Goal: Find specific page/section: Find specific page/section

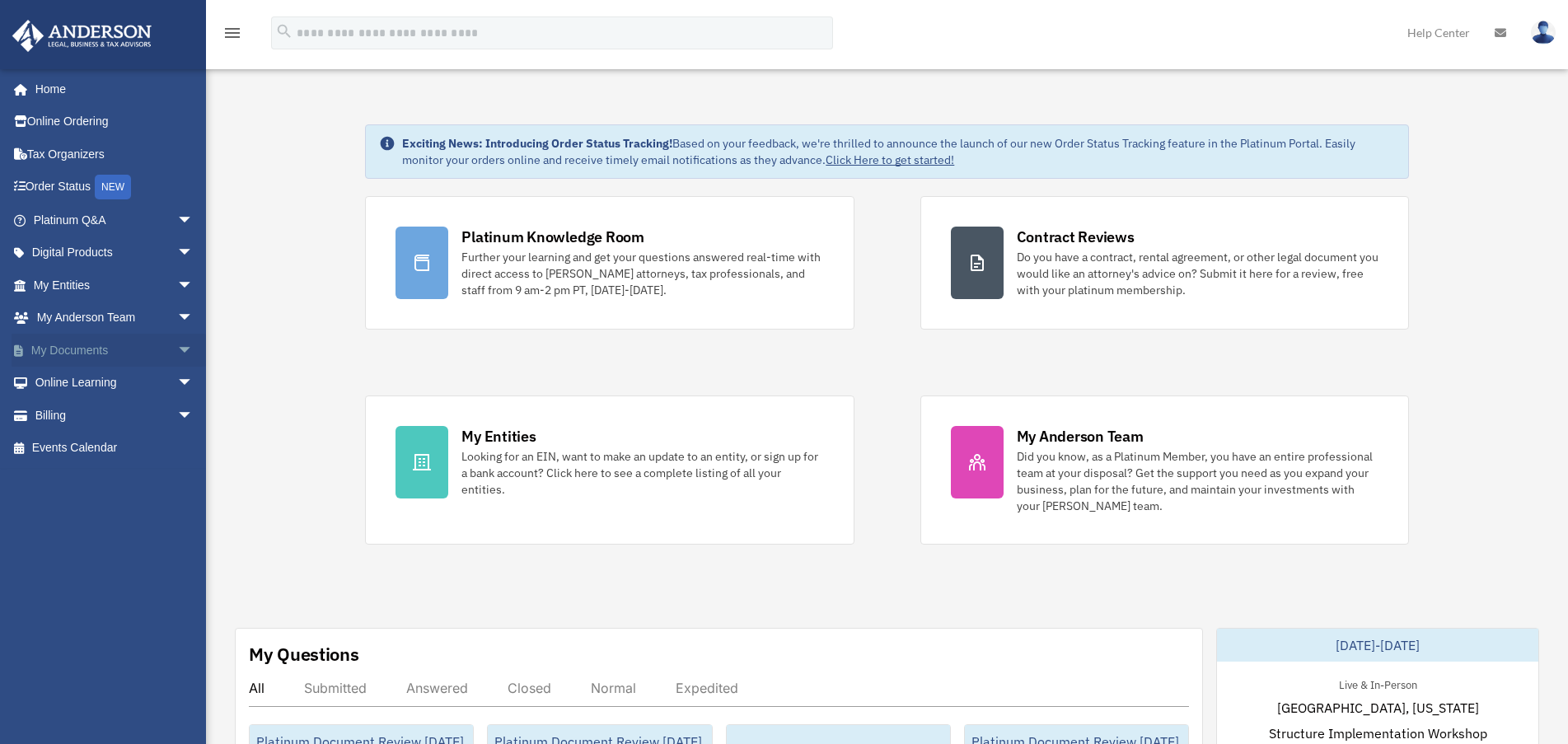
click at [180, 353] on span "arrow_drop_down" at bounding box center [193, 351] width 33 height 34
click at [112, 445] on link "Forms Library" at bounding box center [120, 447] width 195 height 33
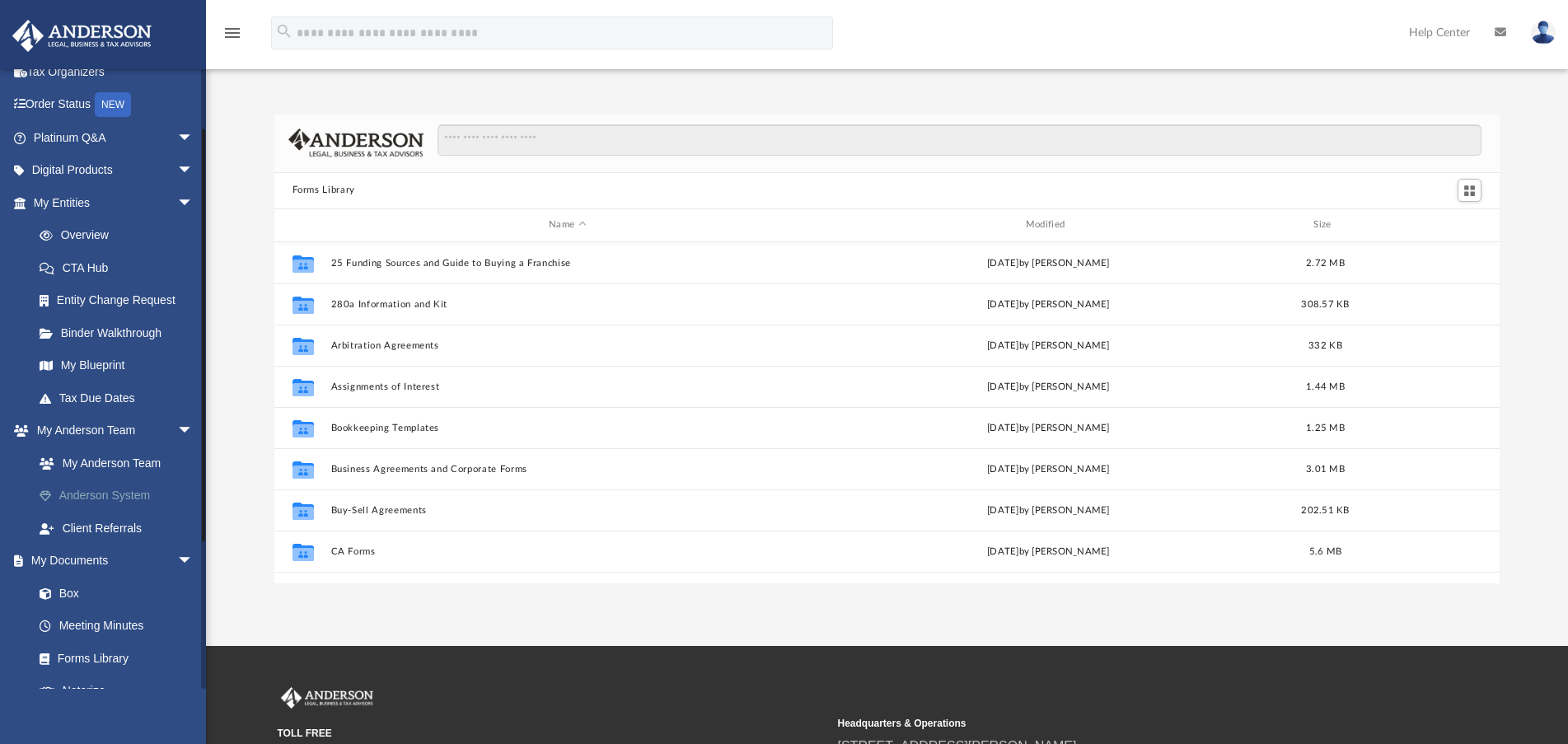
scroll to position [165, 0]
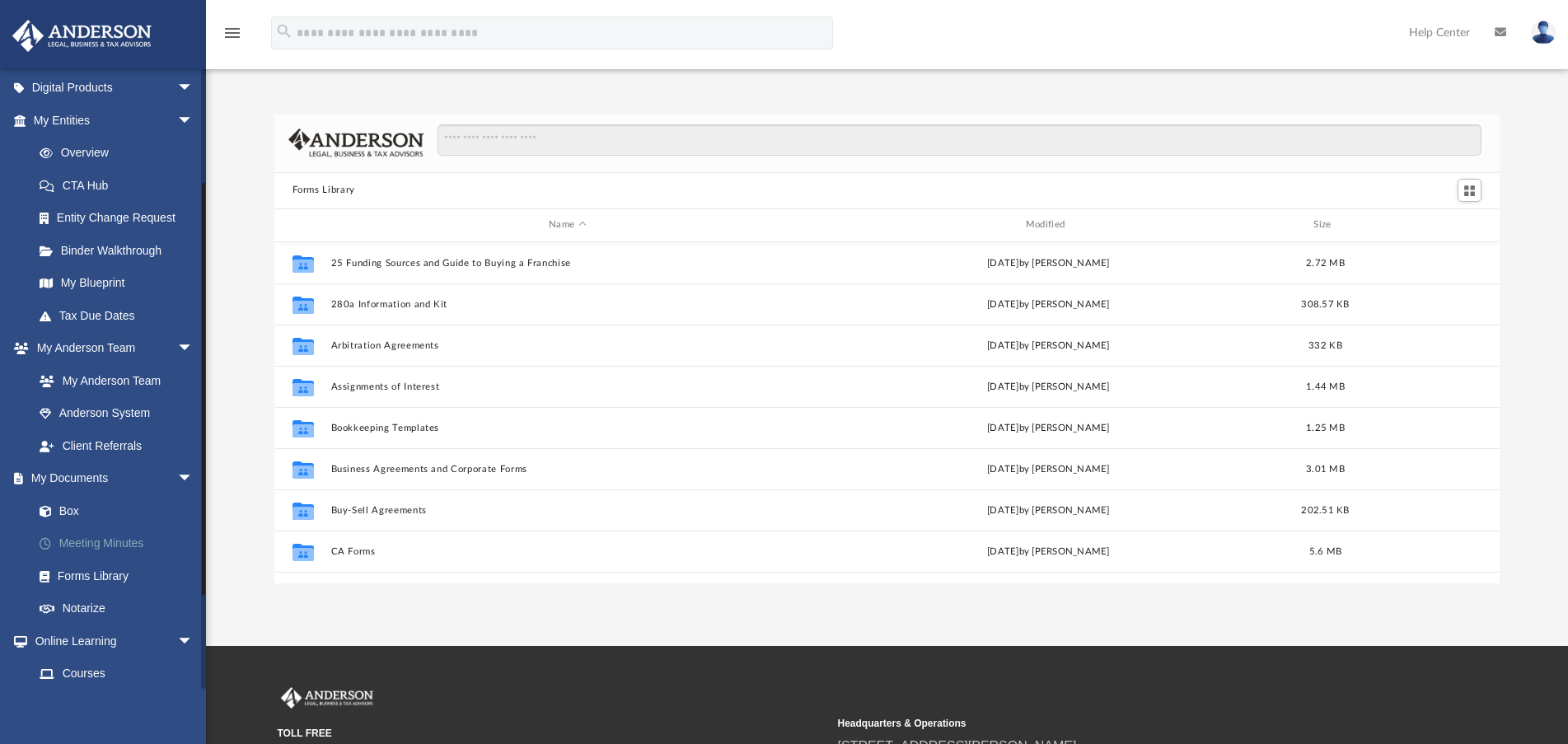
click at [94, 545] on link "Meeting Minutes" at bounding box center [120, 543] width 195 height 33
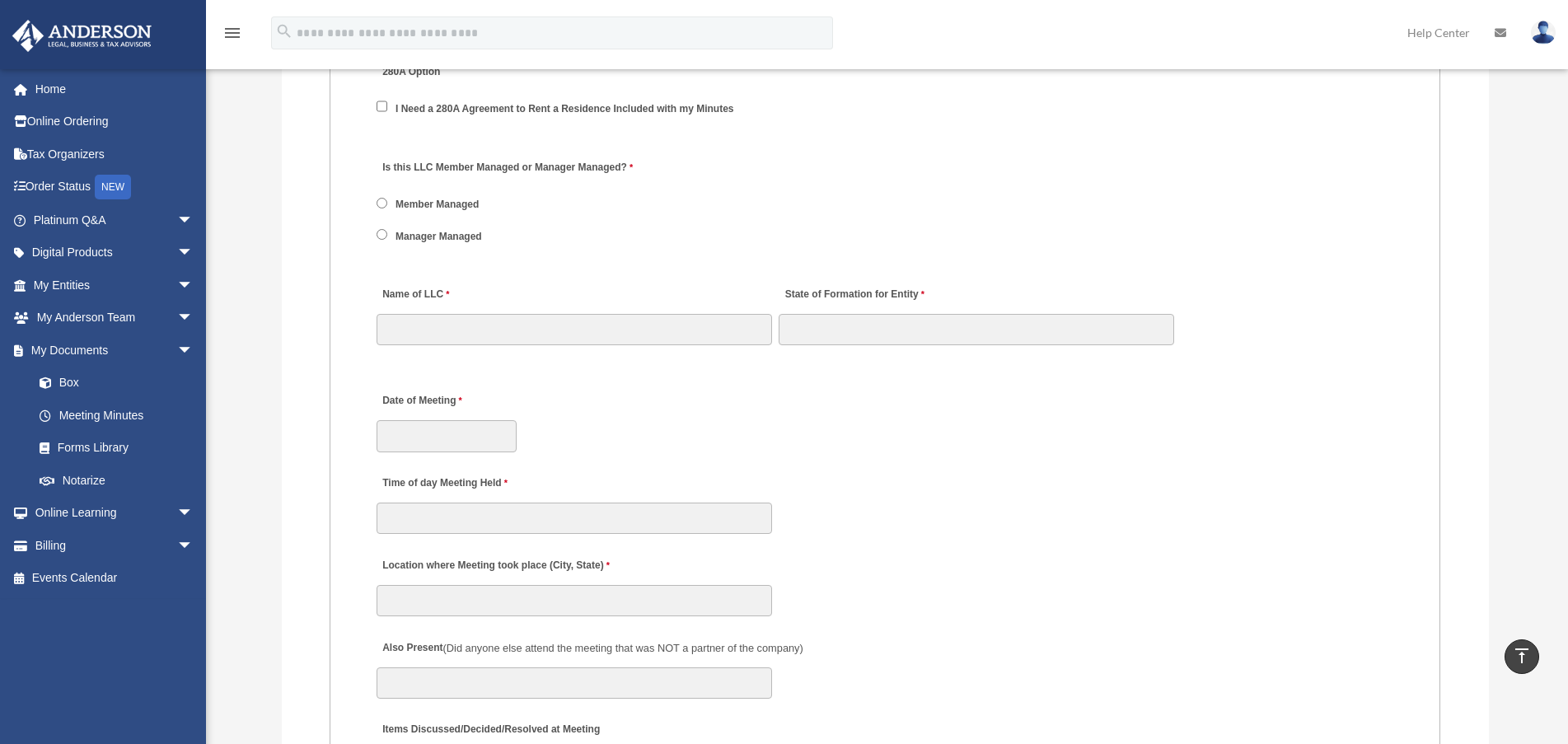
scroll to position [2306, 0]
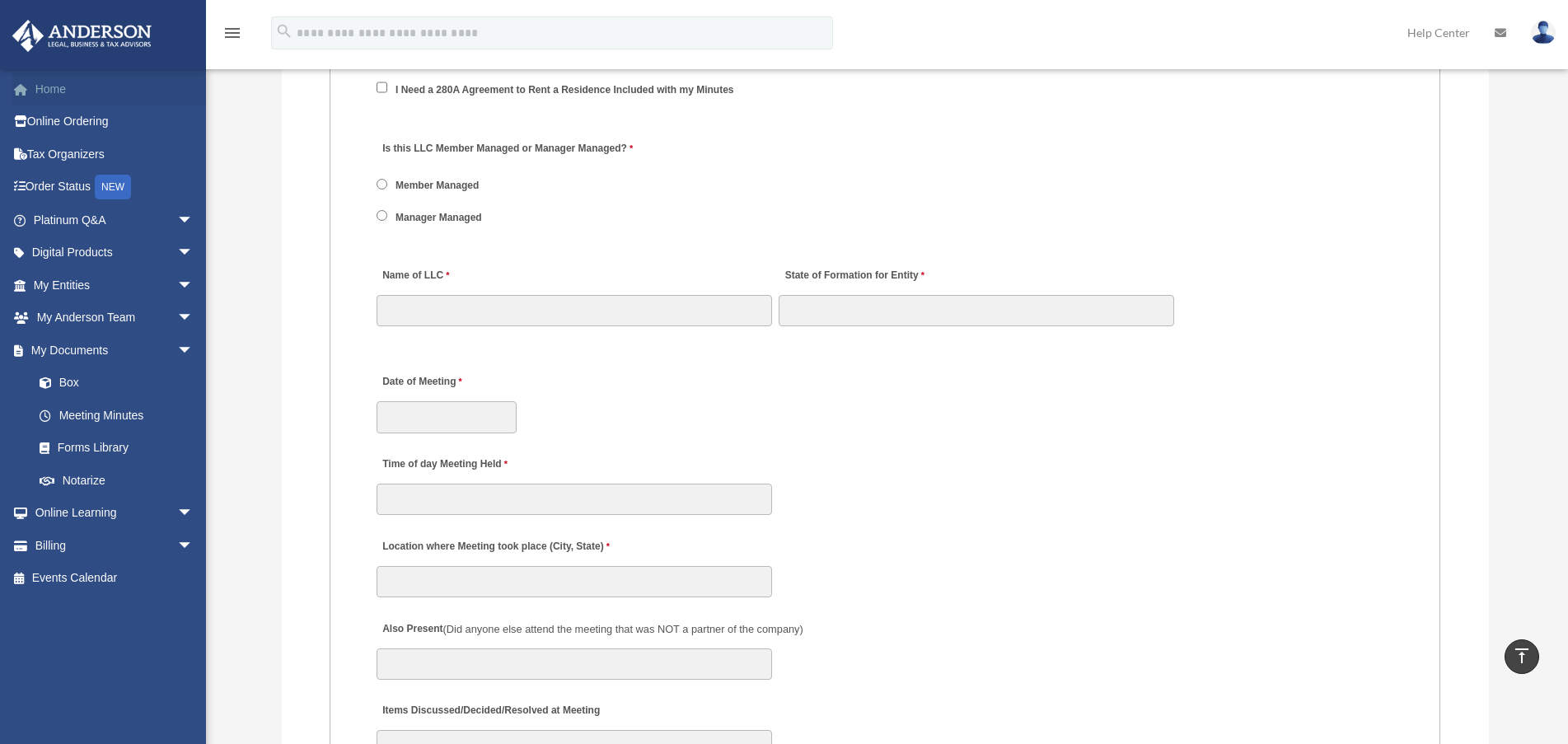
click at [53, 90] on link "Home" at bounding box center [114, 89] width 206 height 33
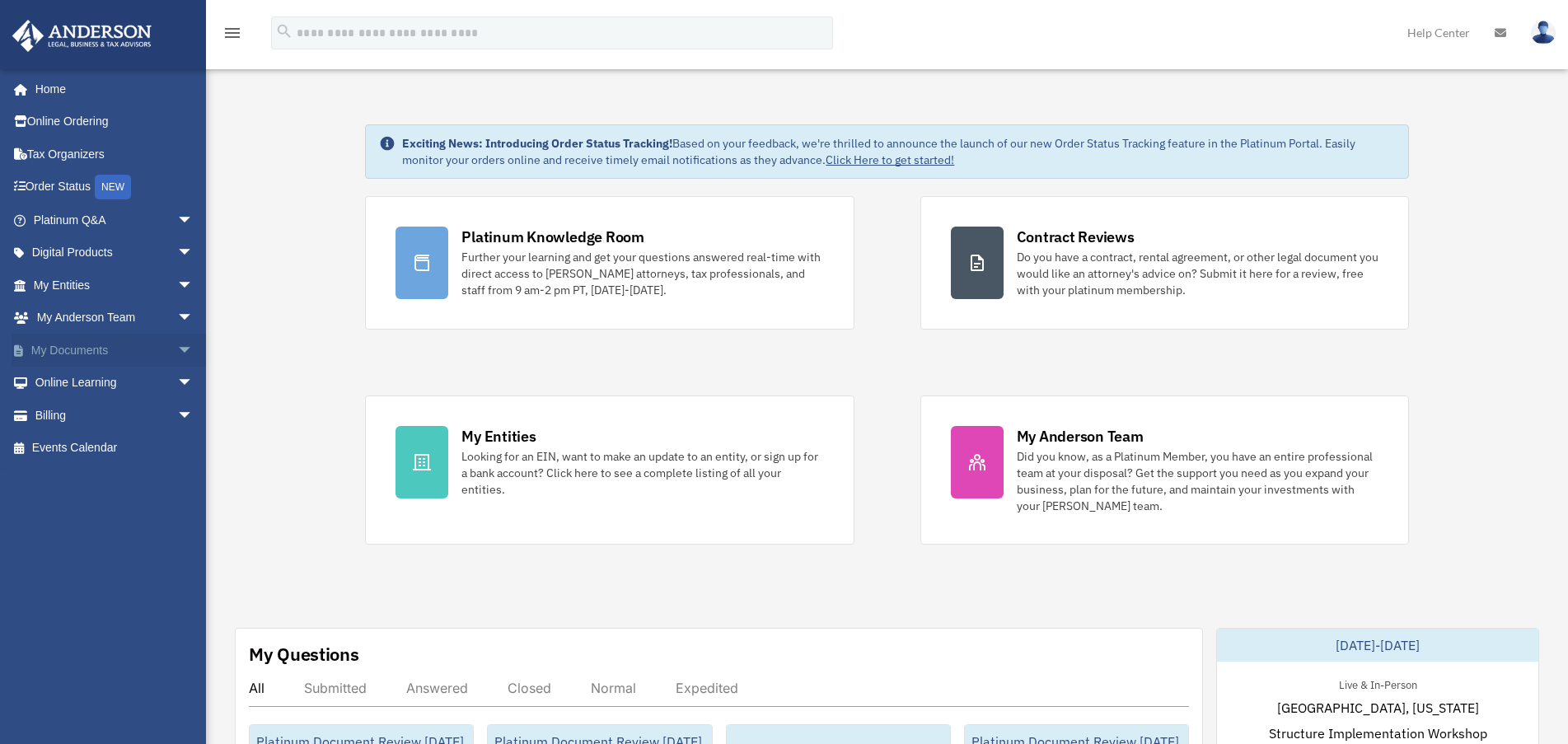
click at [177, 349] on span "arrow_drop_down" at bounding box center [193, 351] width 33 height 34
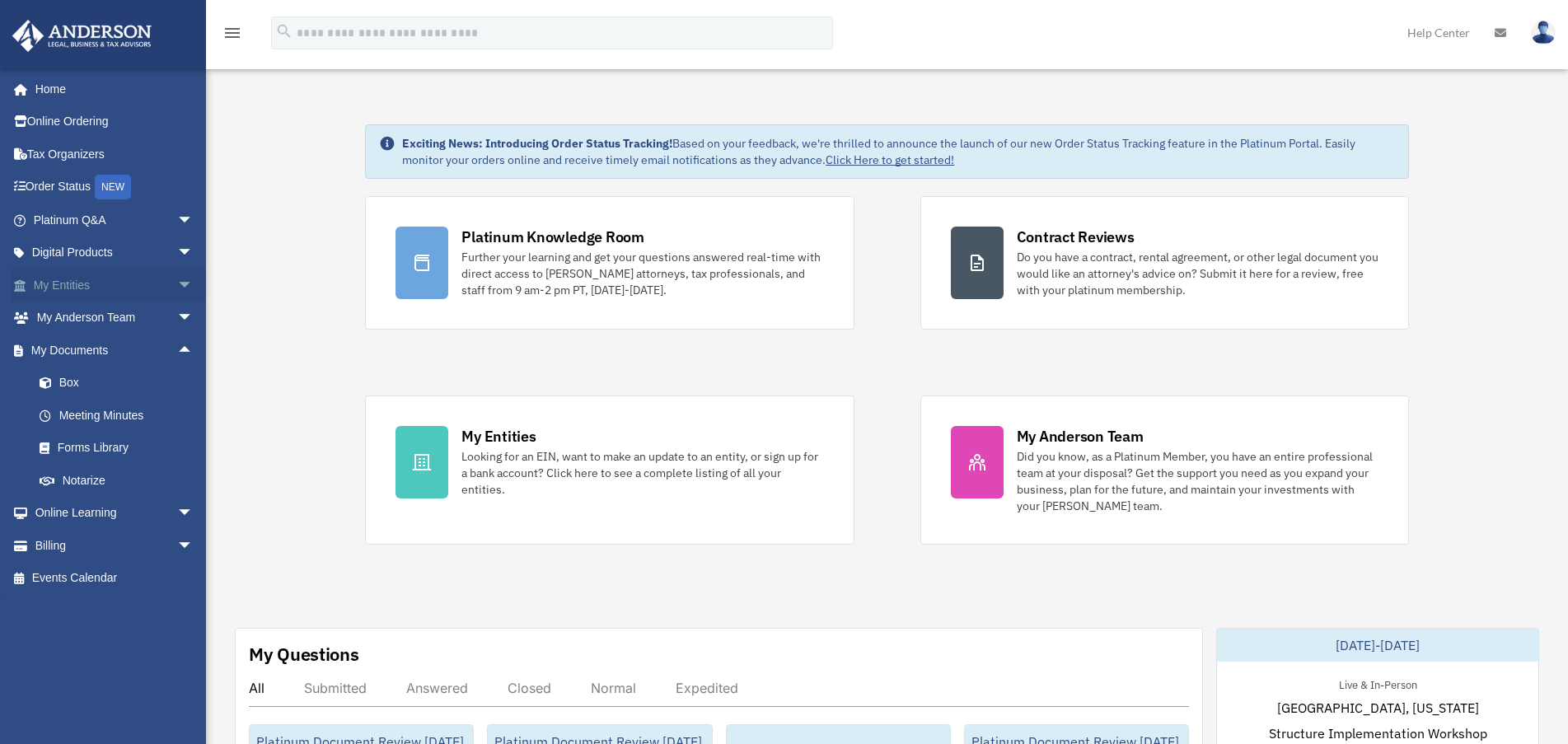
click at [177, 290] on span "arrow_drop_down" at bounding box center [193, 285] width 33 height 34
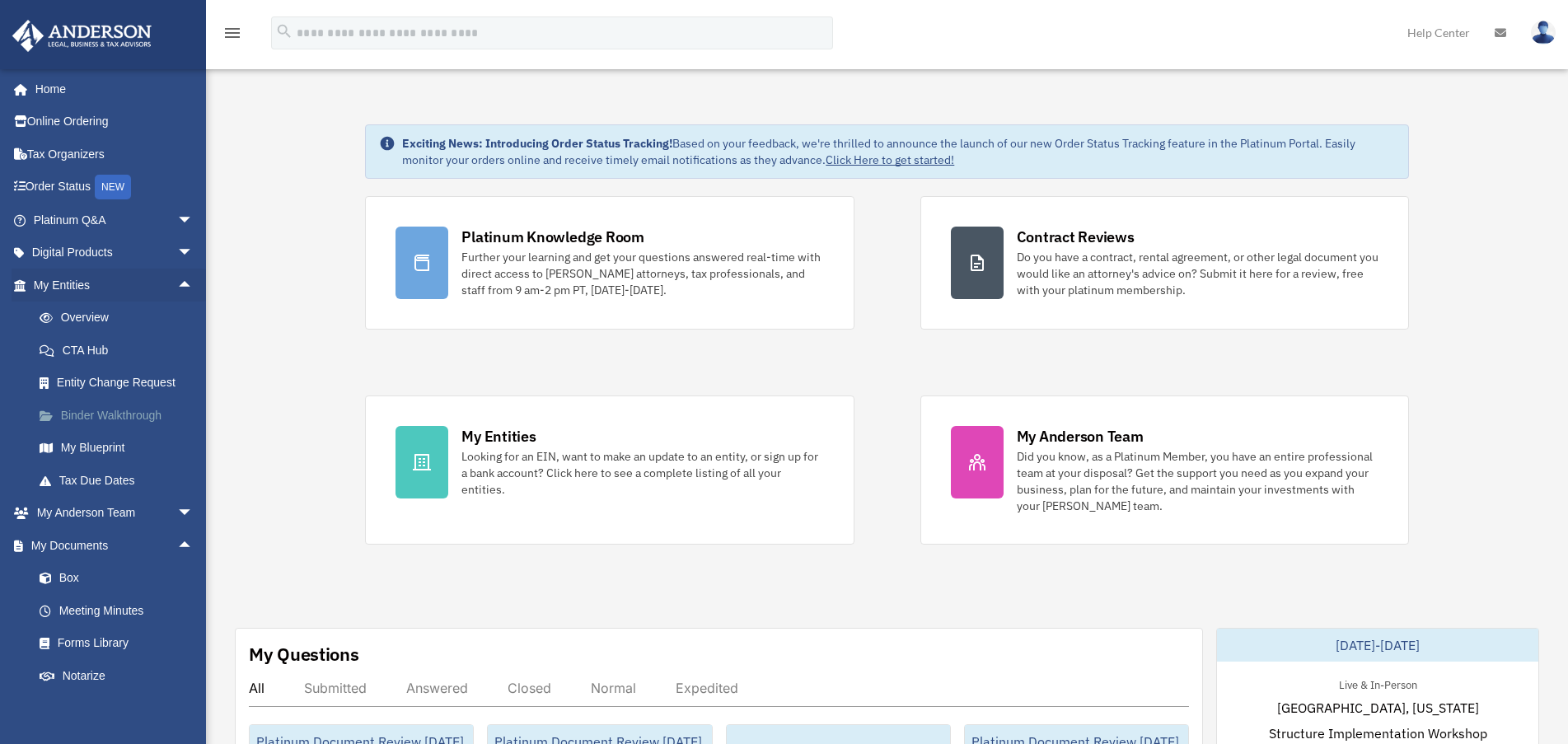
click at [120, 418] on link "Binder Walkthrough" at bounding box center [120, 415] width 195 height 33
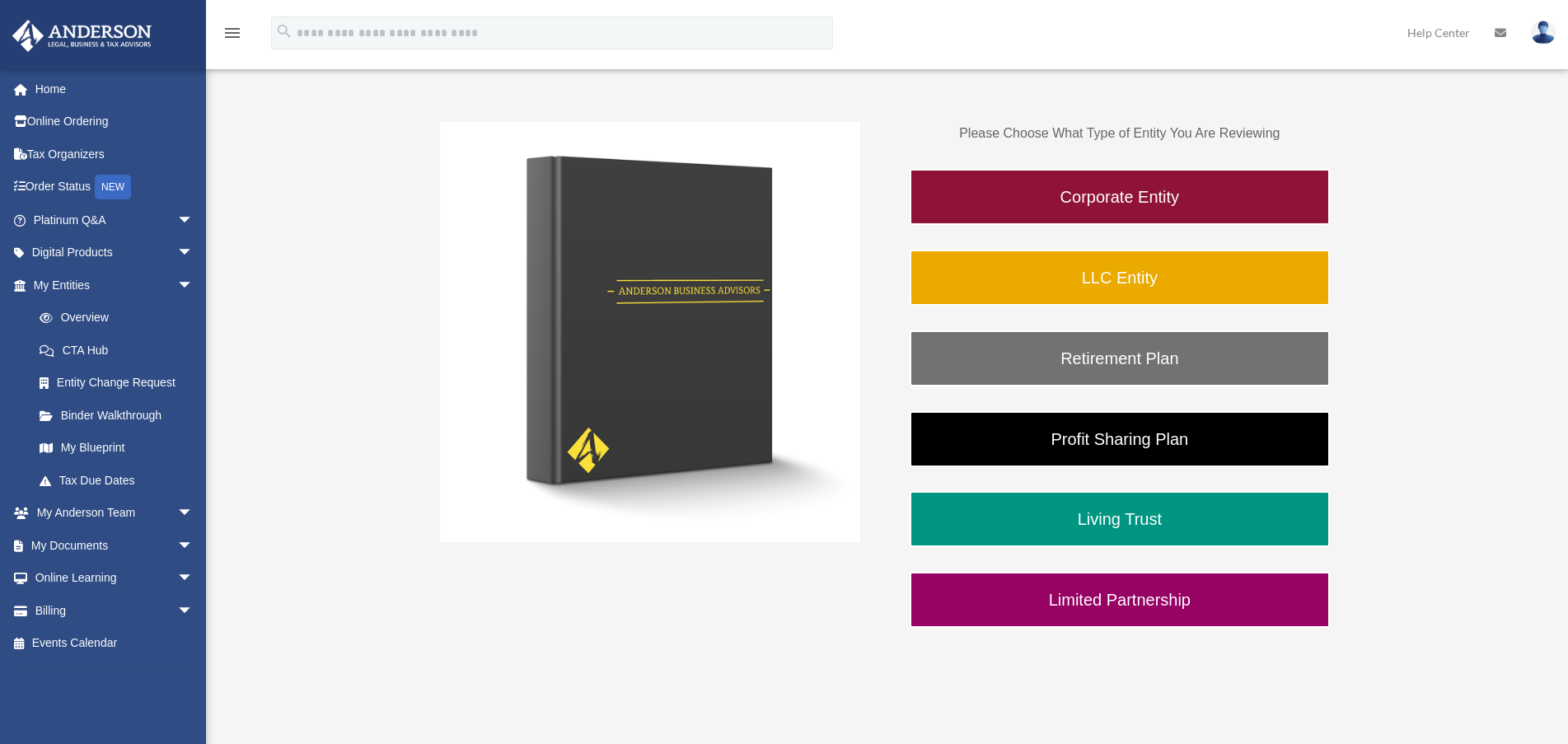
scroll to position [246, 0]
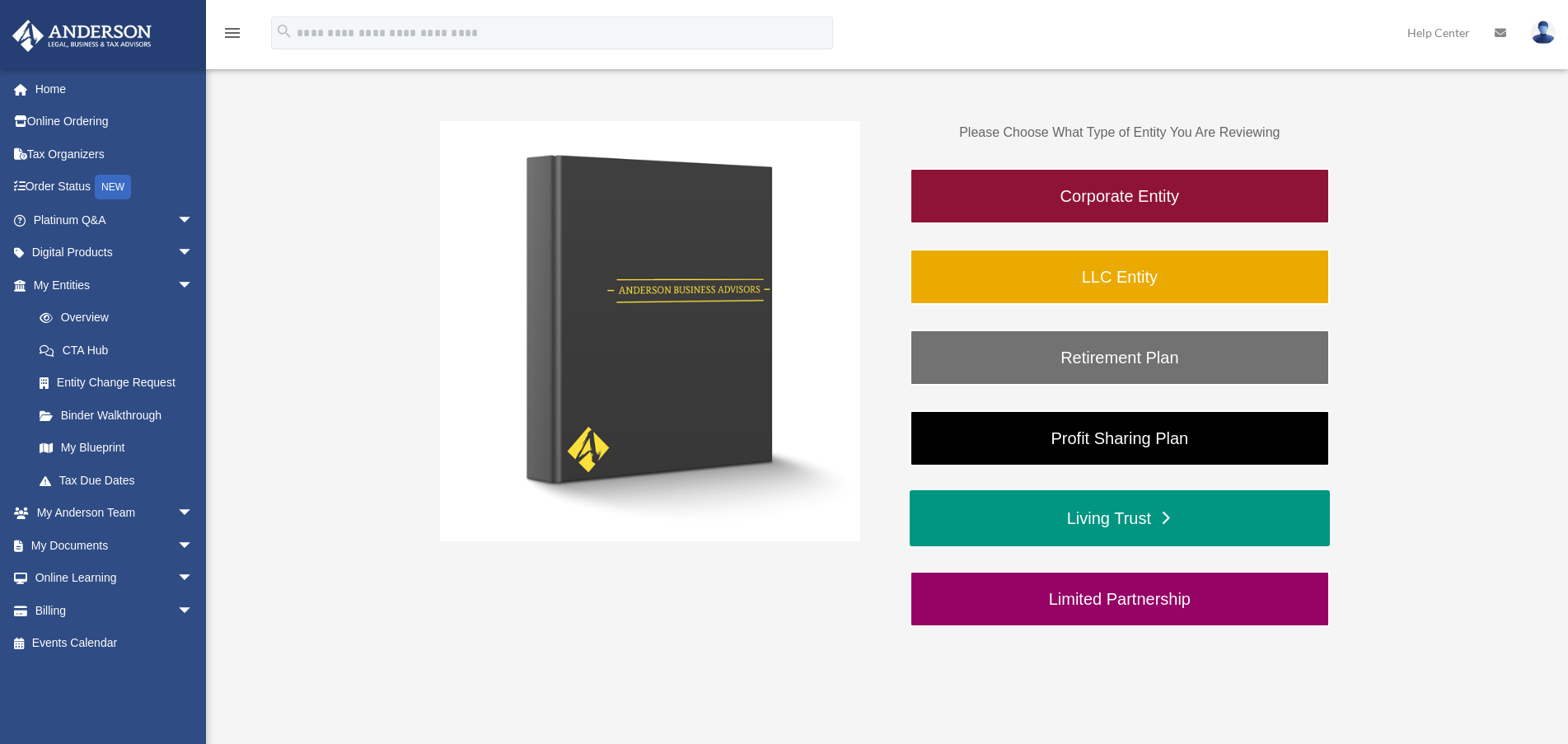
click at [1137, 532] on link "Living Trust" at bounding box center [1120, 517] width 420 height 56
